Goal: Task Accomplishment & Management: Manage account settings

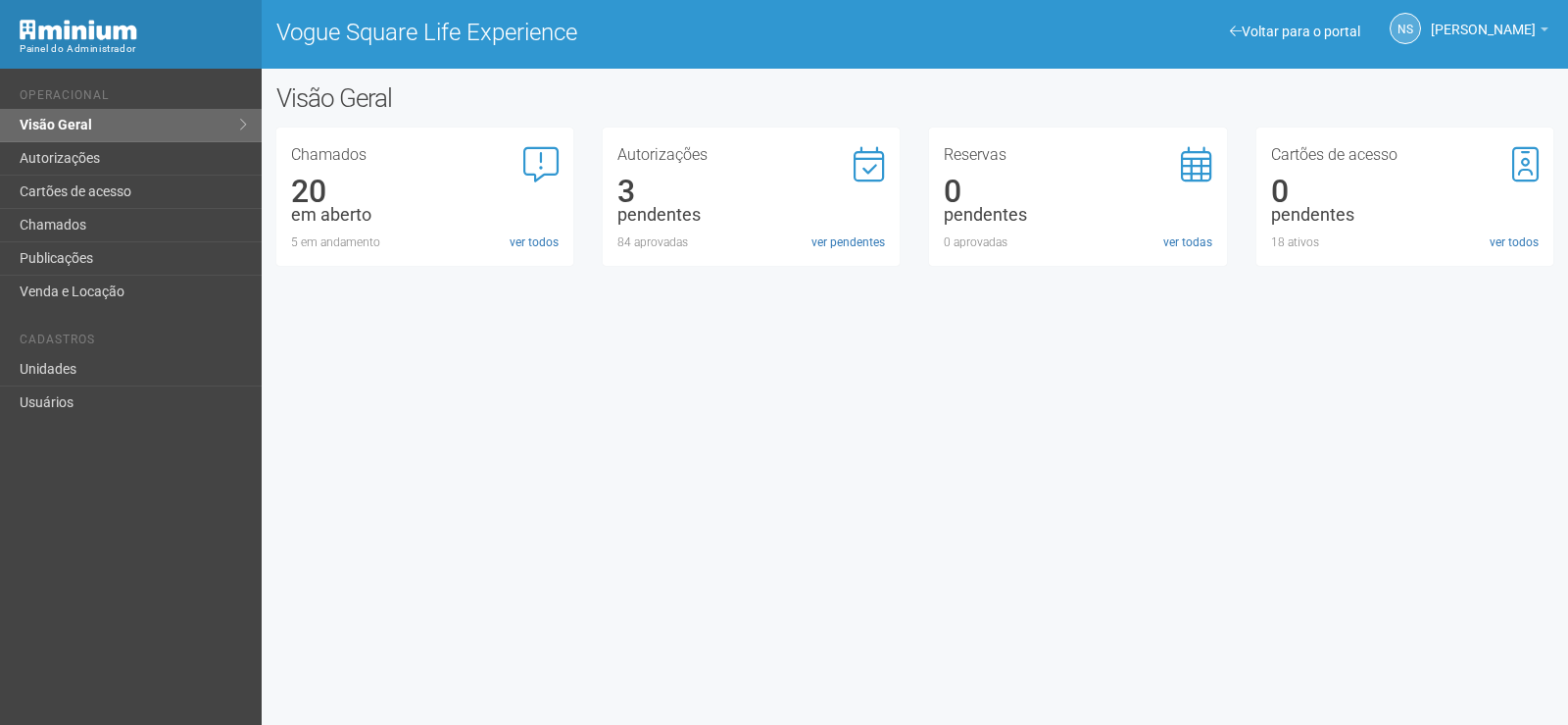
click at [834, 241] on link "ver pendentes" at bounding box center [848, 242] width 73 height 18
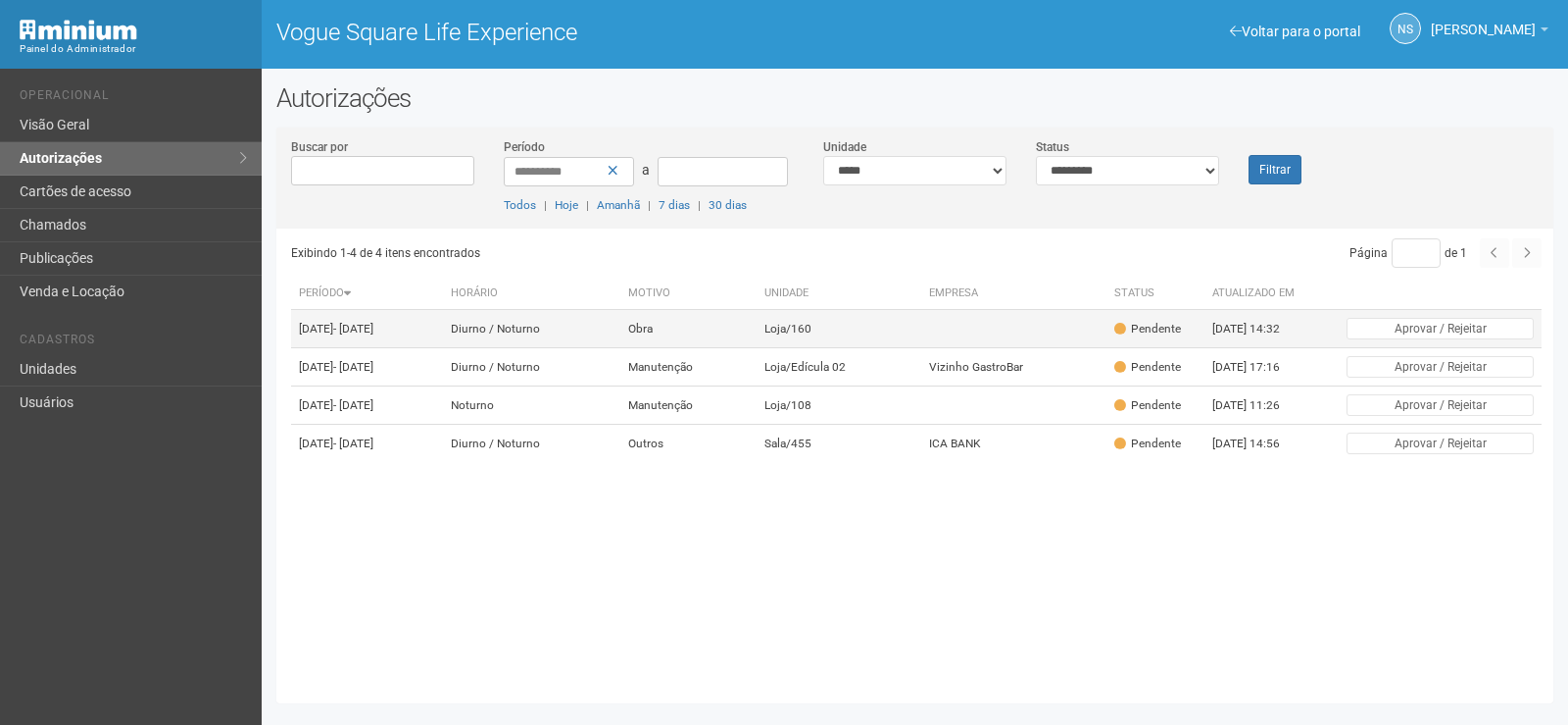
click at [822, 348] on td "Loja/160" at bounding box center [838, 328] width 165 height 39
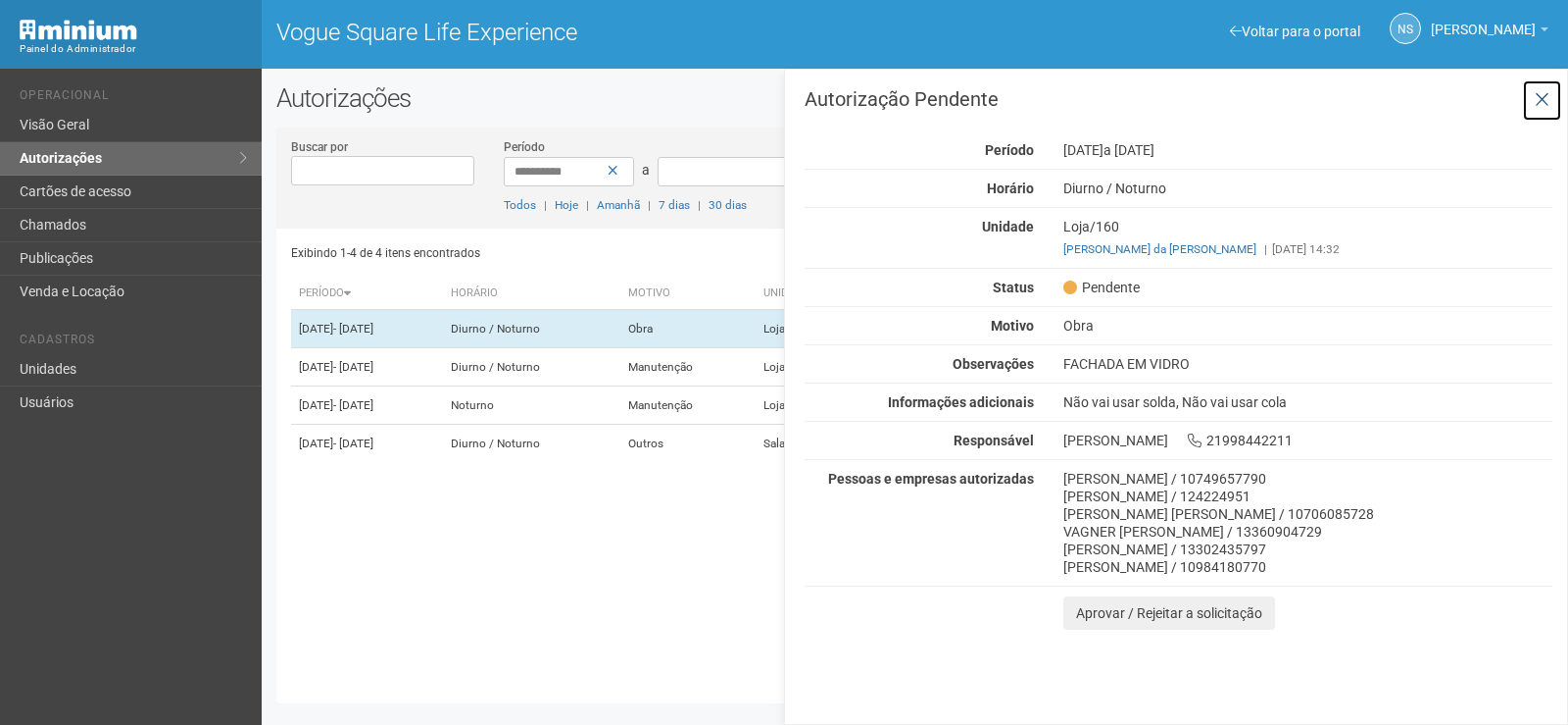
click at [1536, 107] on icon at bounding box center [1542, 100] width 15 height 20
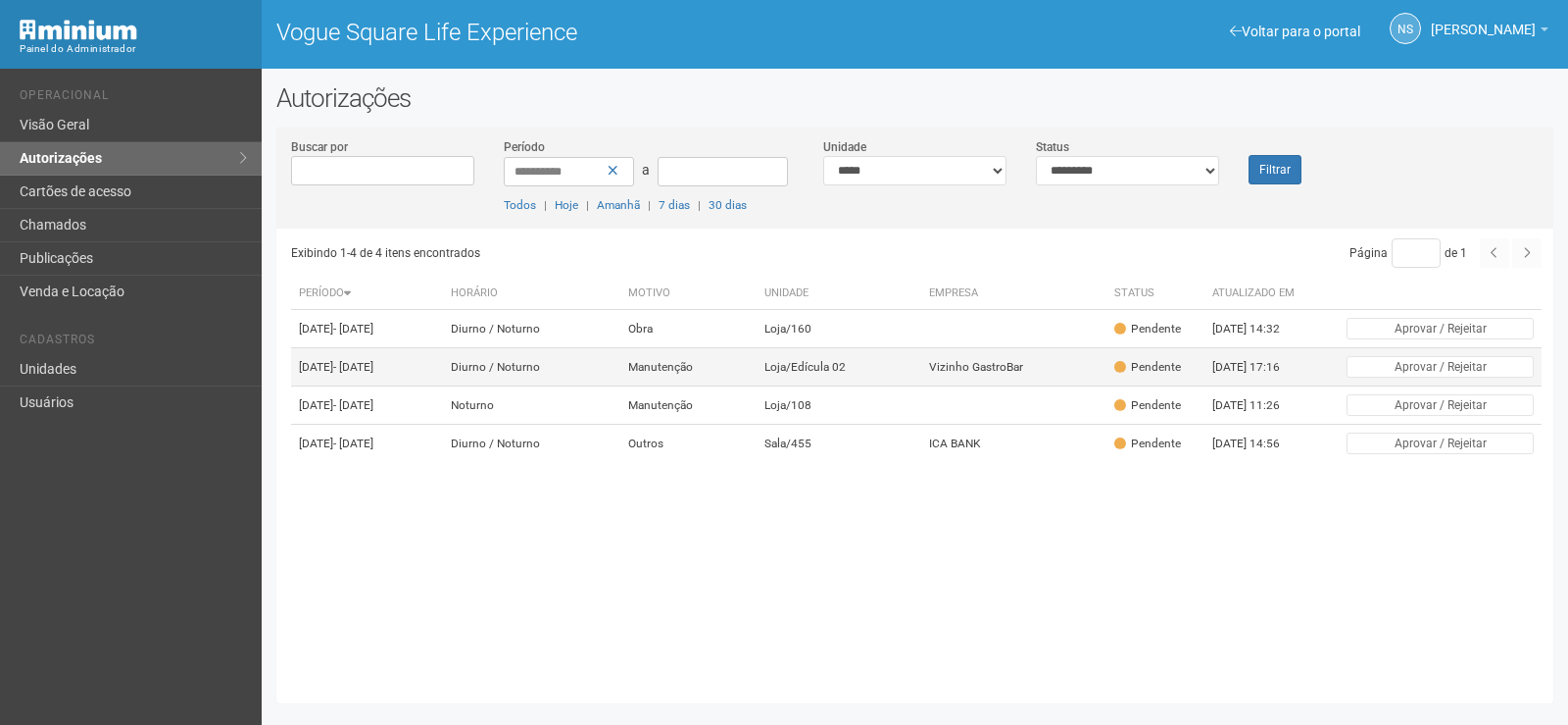
click at [756, 379] on td "Manutenção" at bounding box center [689, 367] width 136 height 39
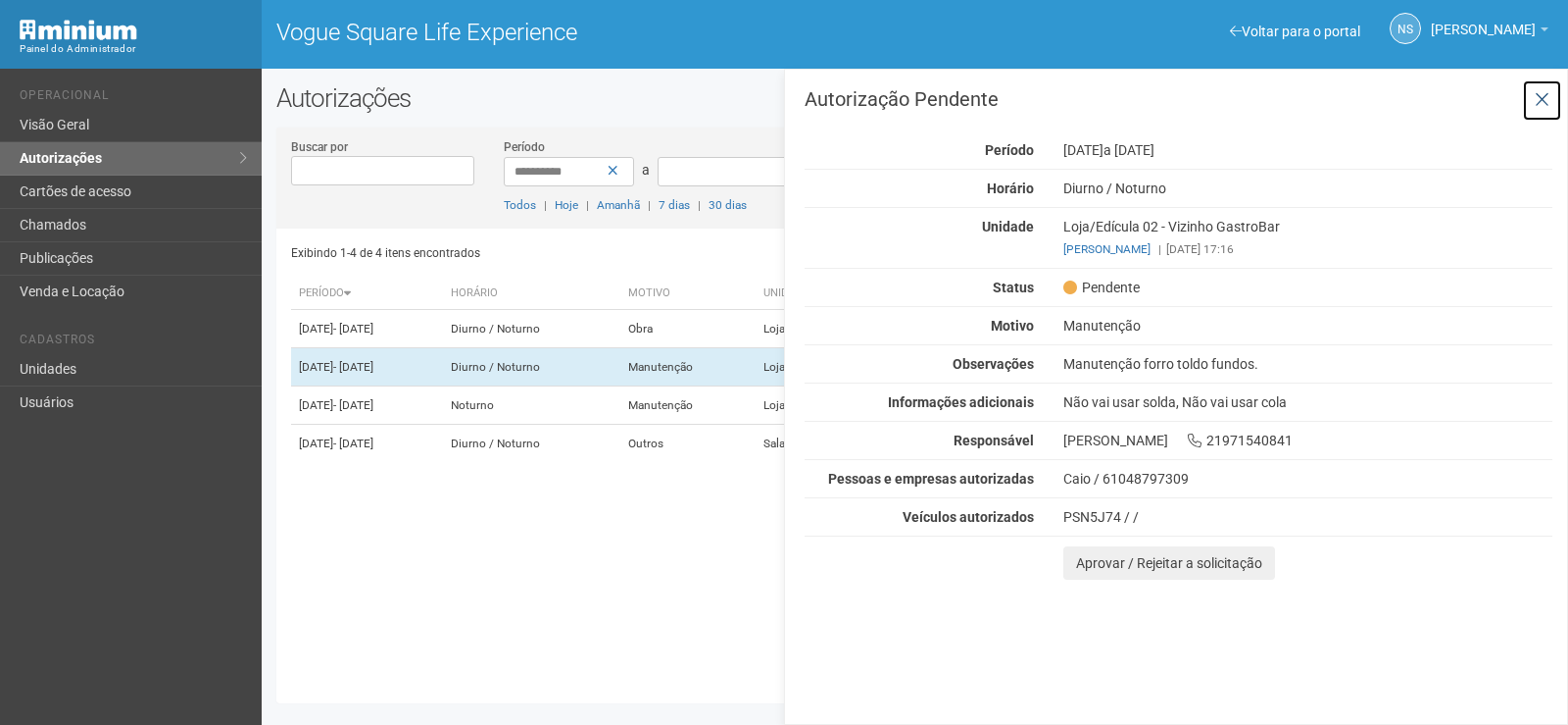
click at [1537, 101] on icon at bounding box center [1542, 100] width 15 height 20
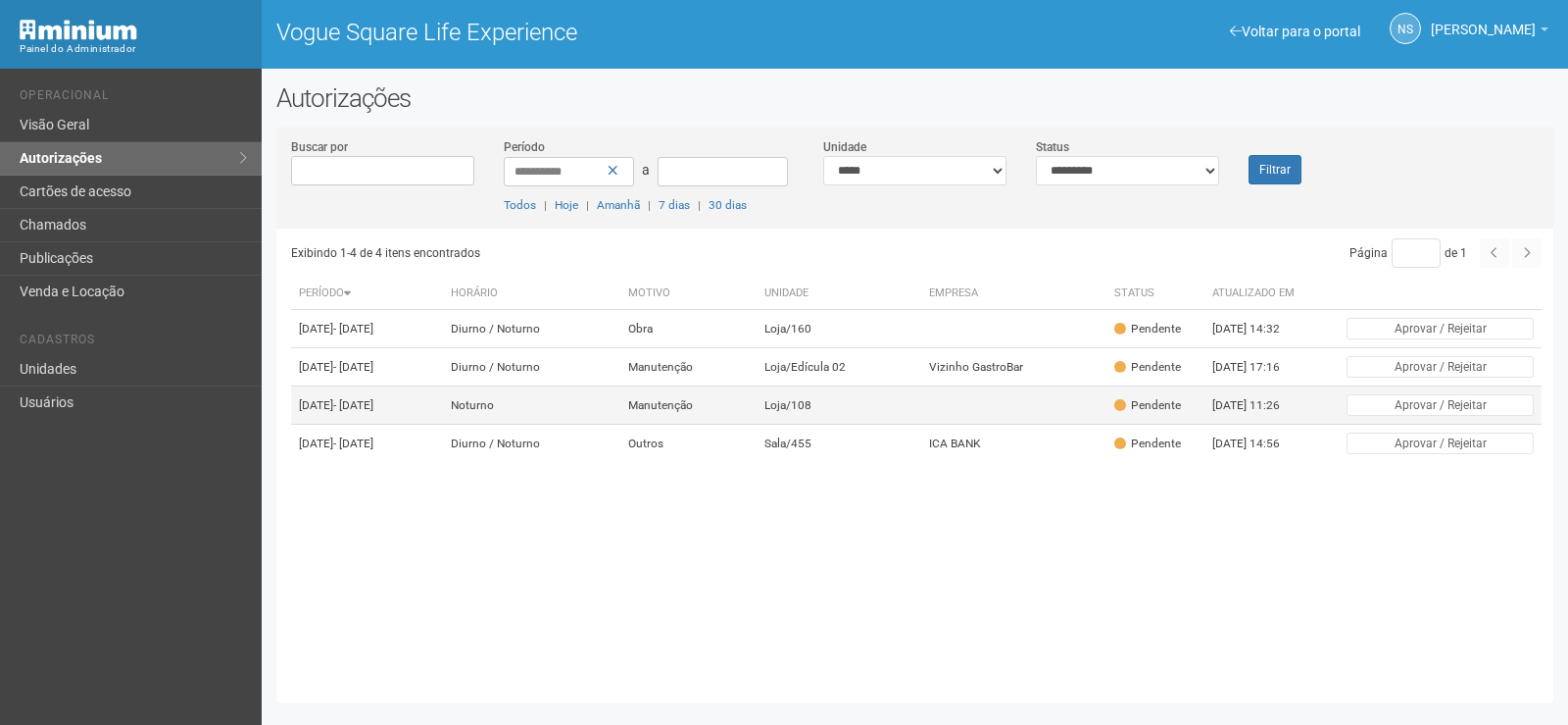
click at [857, 424] on td "Loja/108" at bounding box center [838, 406] width 165 height 39
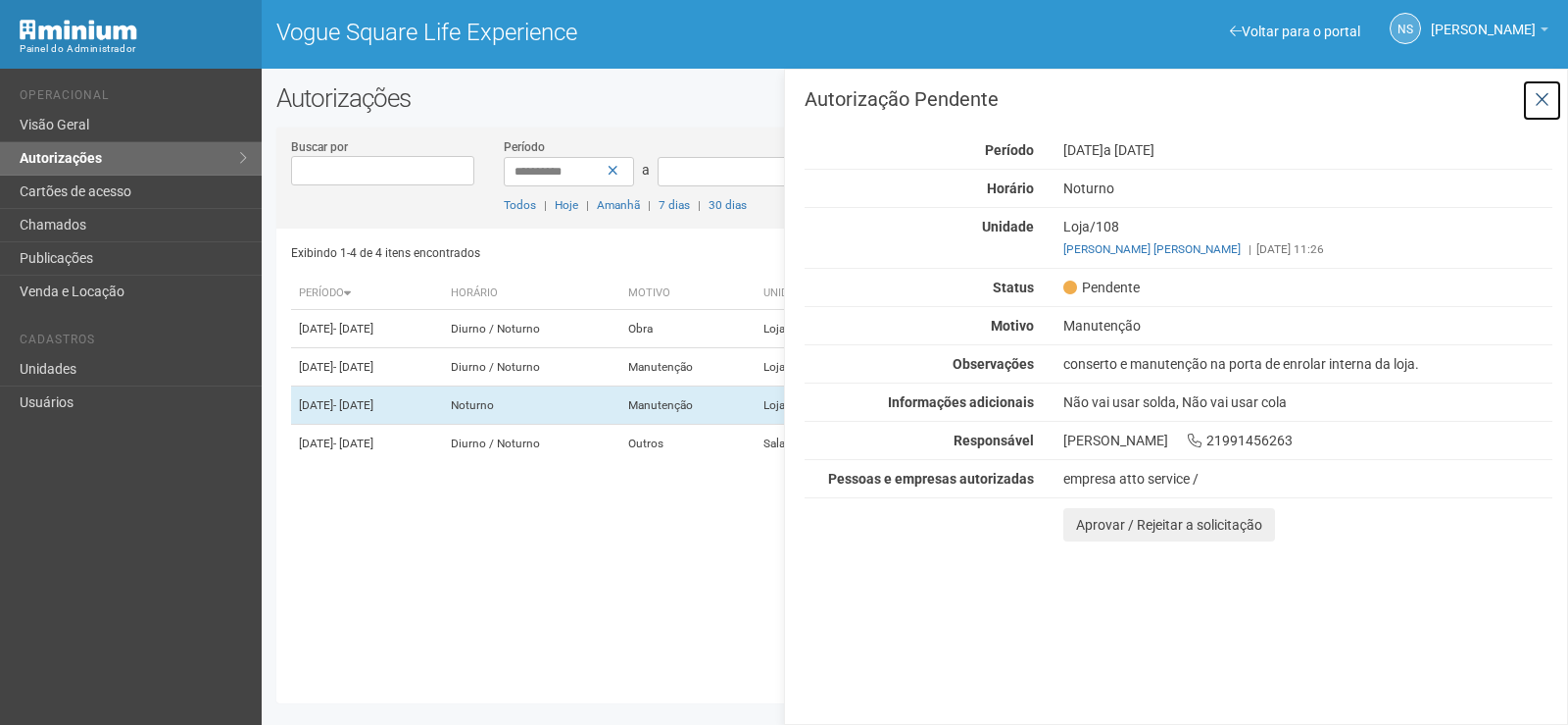
click at [1531, 85] on button at bounding box center [1542, 100] width 41 height 43
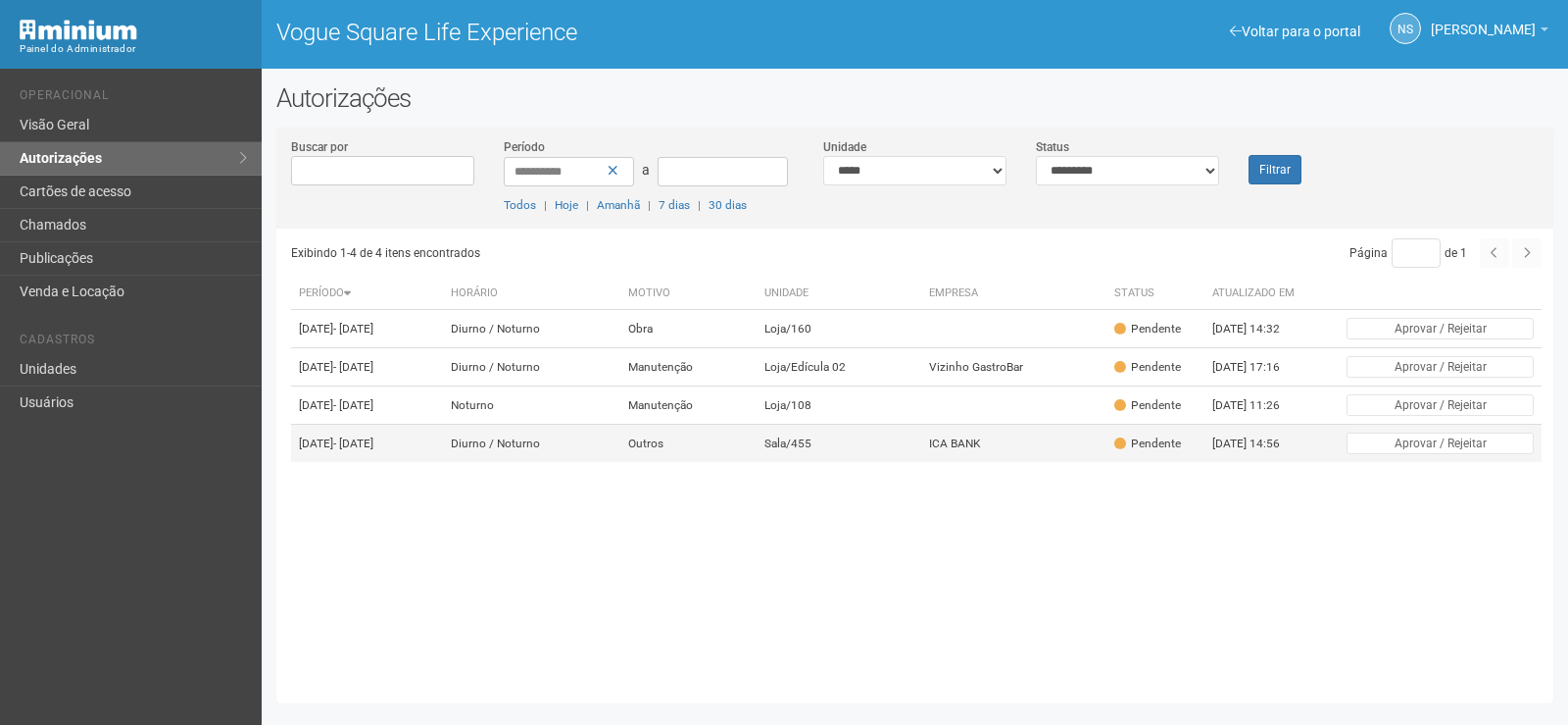
click at [867, 463] on td "Sala/455" at bounding box center [838, 443] width 165 height 39
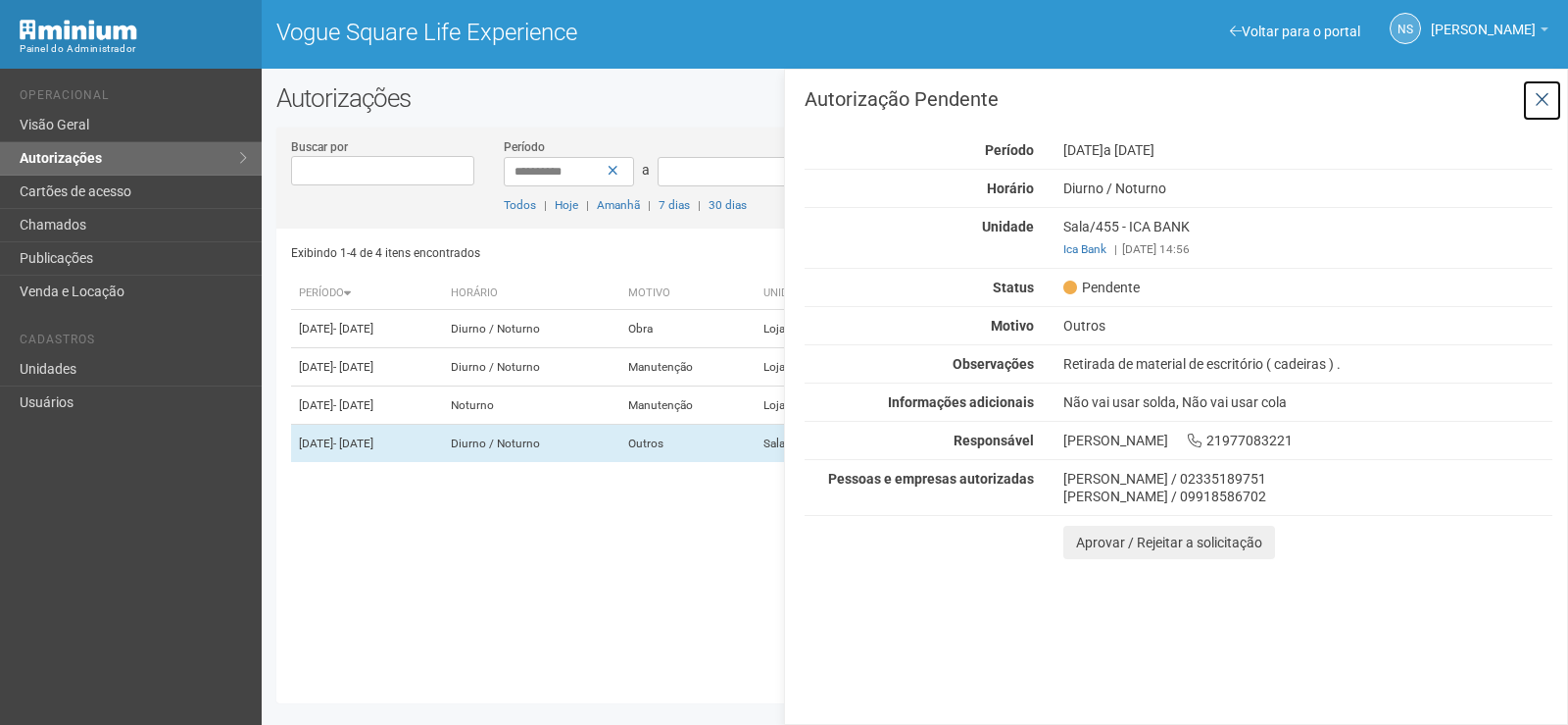
click at [1543, 88] on button at bounding box center [1542, 100] width 41 height 43
